Goal: Information Seeking & Learning: Learn about a topic

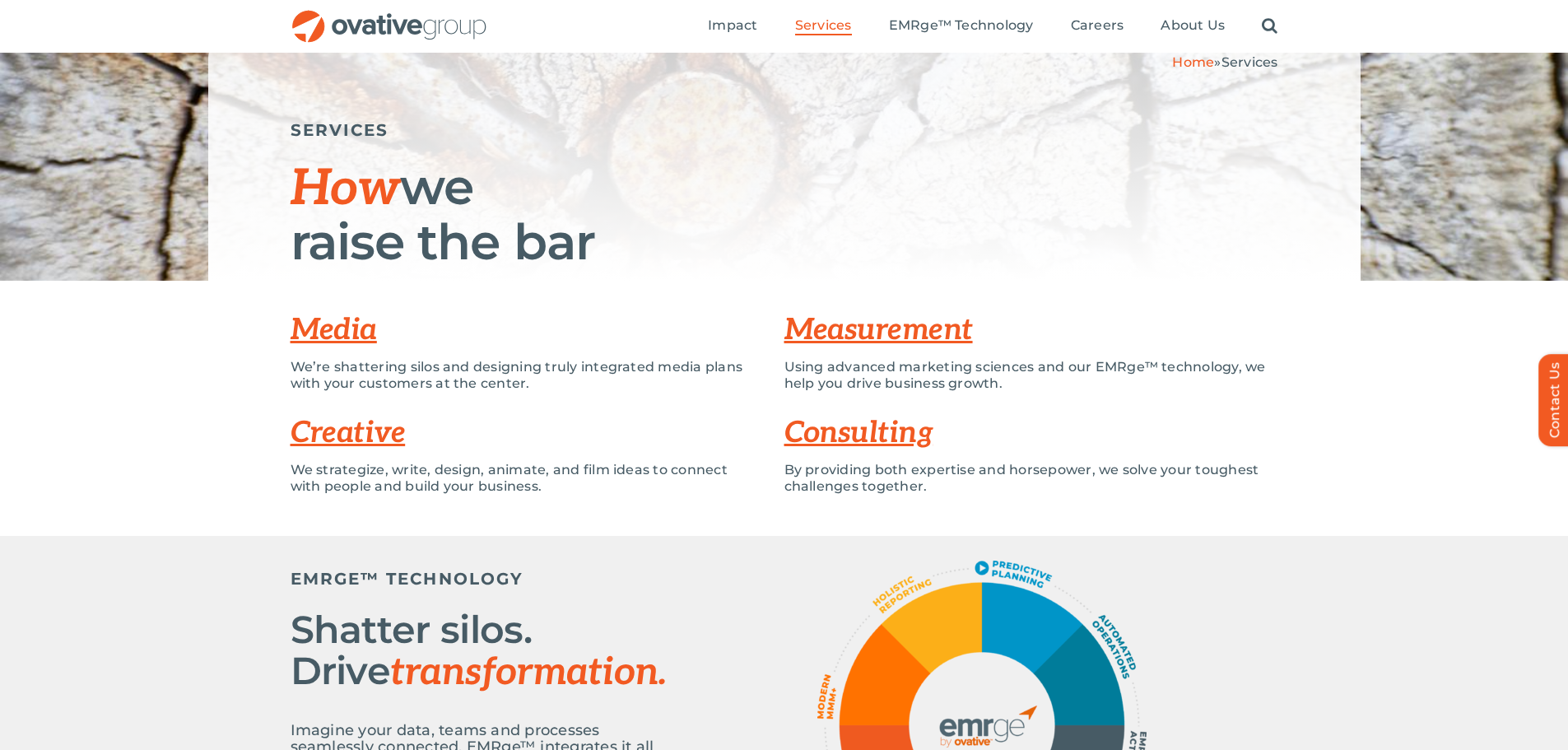
scroll to position [164, 0]
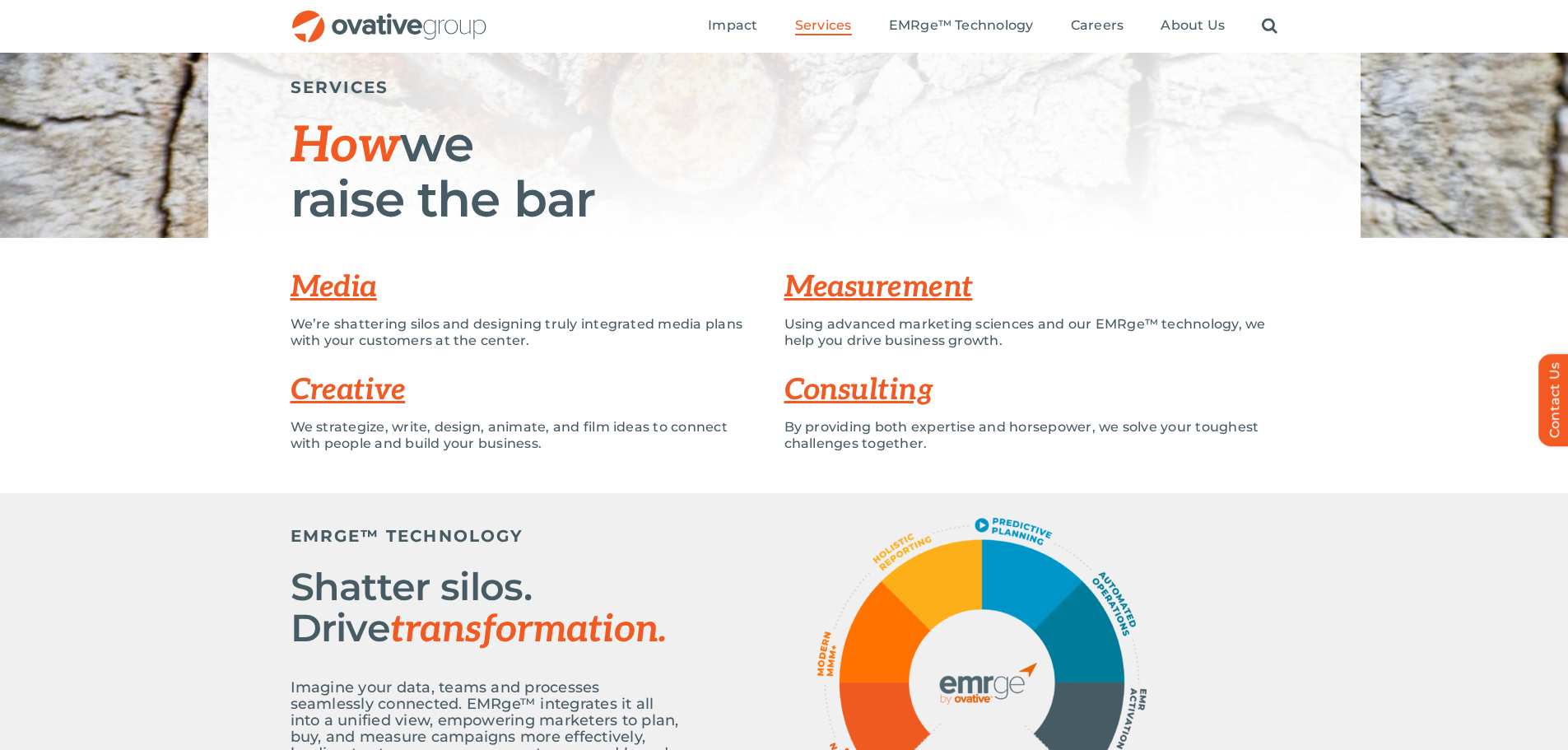
click at [379, 387] on link "Creative" at bounding box center [347, 390] width 115 height 36
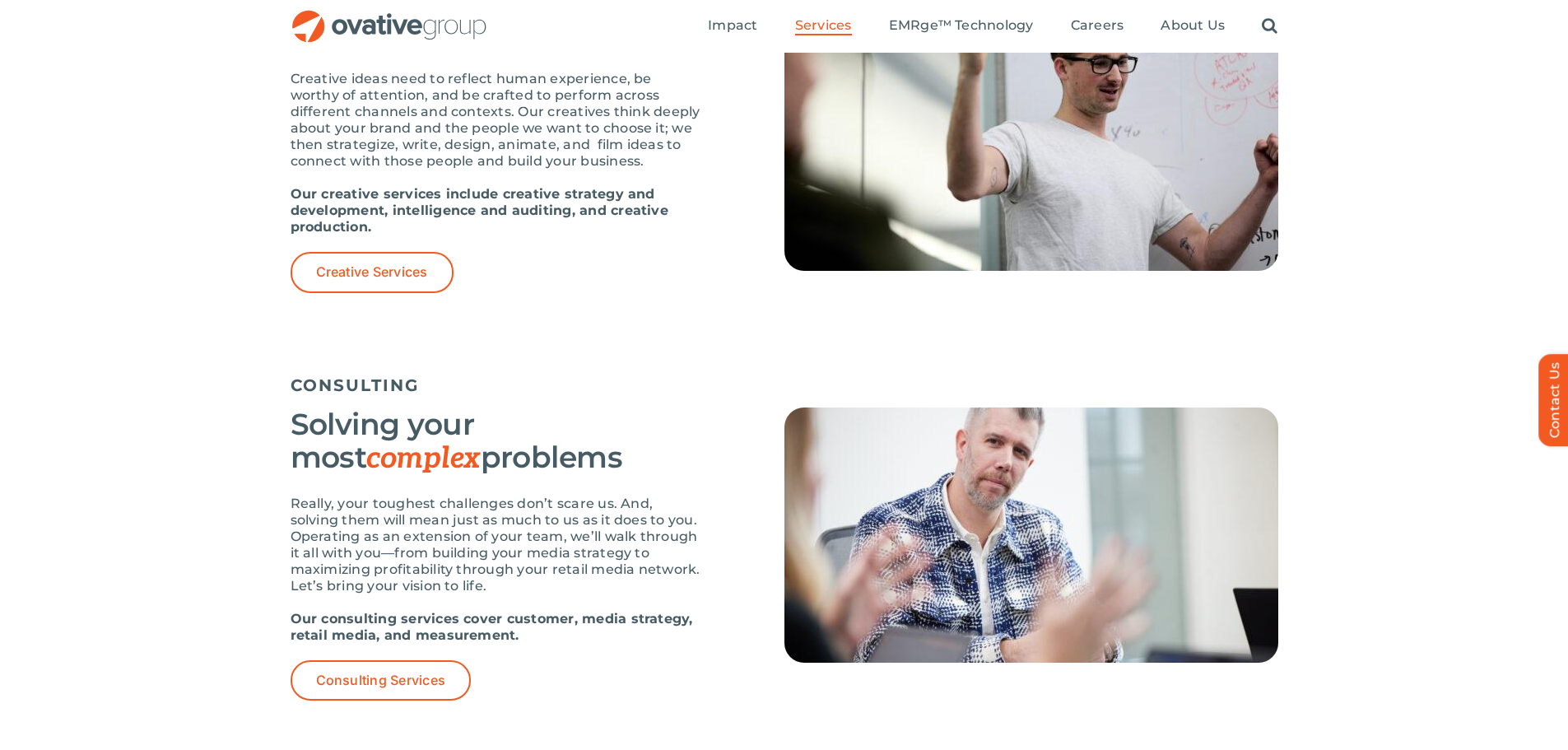
scroll to position [1640, 0]
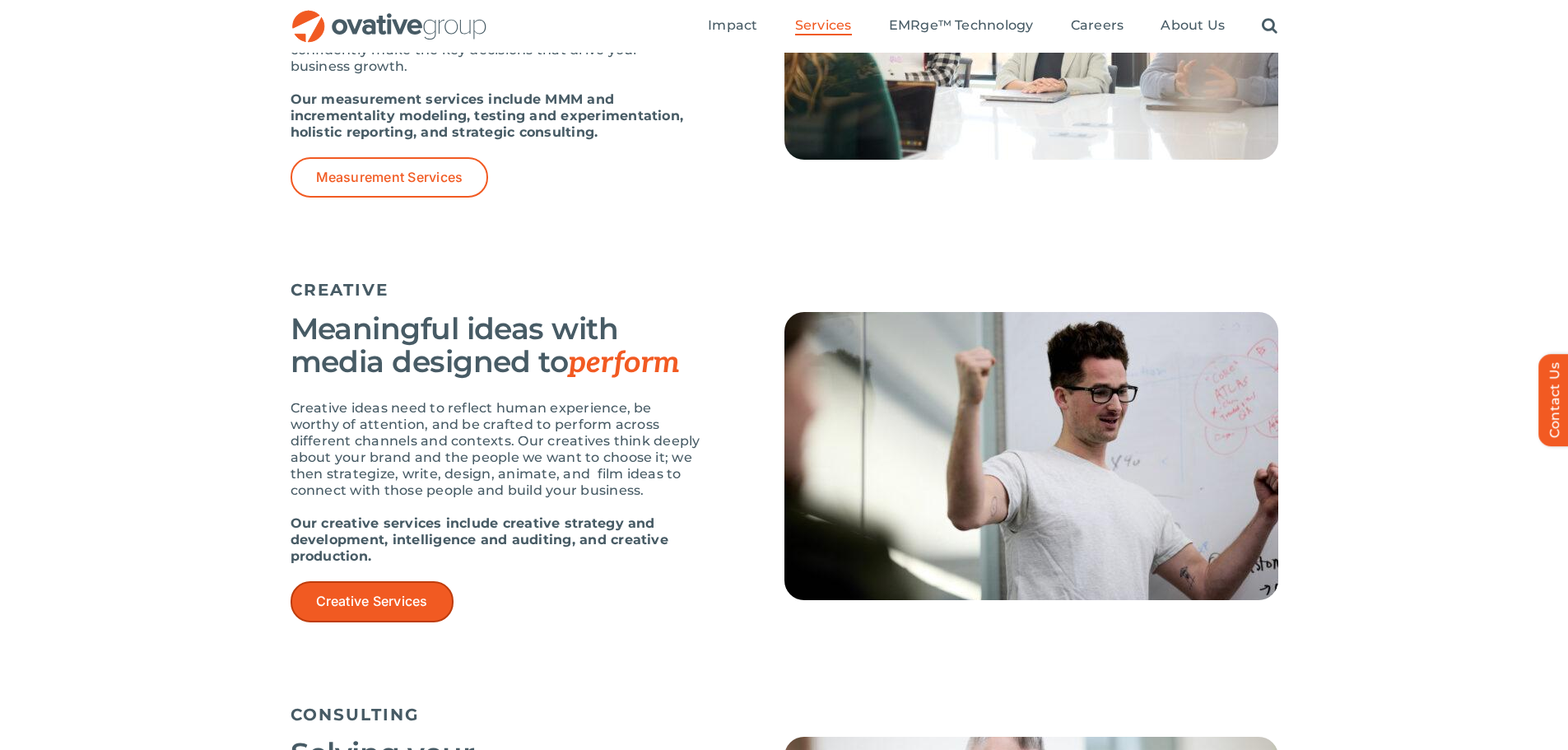
click at [430, 592] on link "Creative Services" at bounding box center [371, 602] width 163 height 40
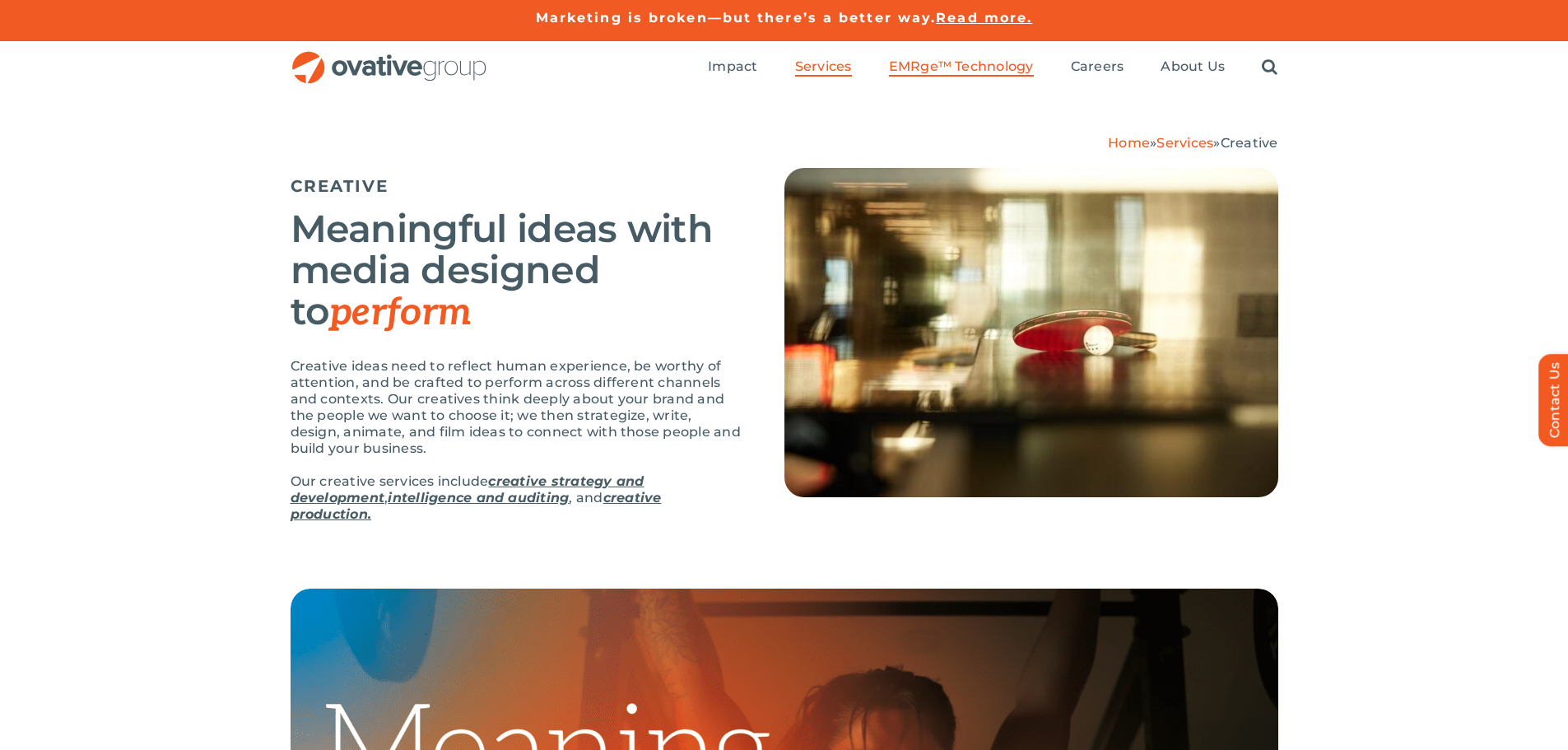
click at [943, 60] on span "EMRge™ Technology" at bounding box center [961, 67] width 145 height 17
